Goal: Transaction & Acquisition: Purchase product/service

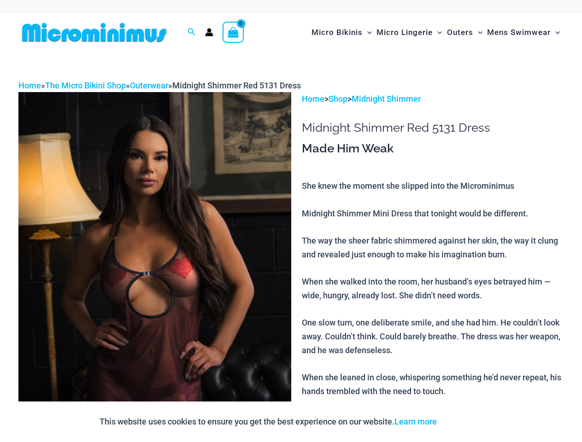
click at [291, 221] on img at bounding box center [154, 296] width 273 height 409
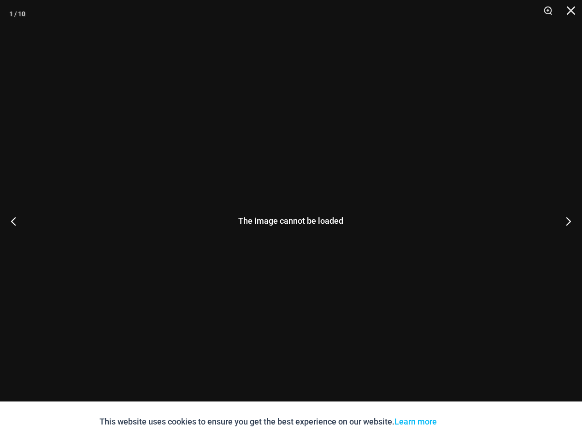
click at [192, 32] on div "The image cannot be loaded" at bounding box center [291, 221] width 582 height 442
click at [155, 267] on div "The image cannot be loaded" at bounding box center [291, 221] width 582 height 442
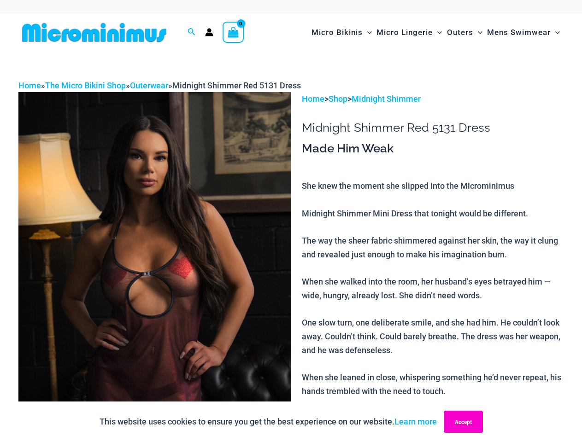
click at [465, 422] on button "Accept" at bounding box center [463, 422] width 39 height 22
